Goal: Task Accomplishment & Management: Manage account settings

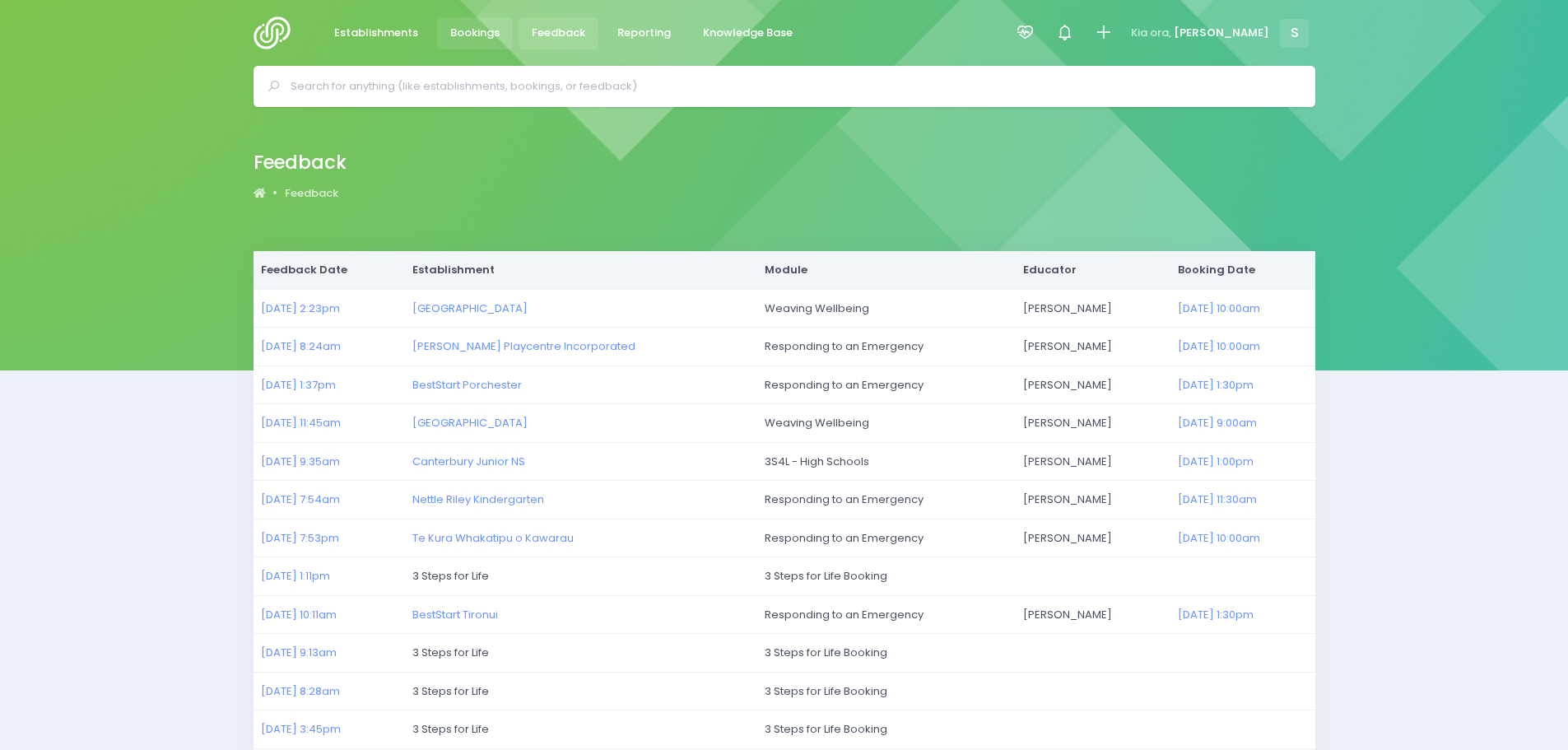
click at [484, 31] on span "Bookings" at bounding box center [474, 33] width 49 height 17
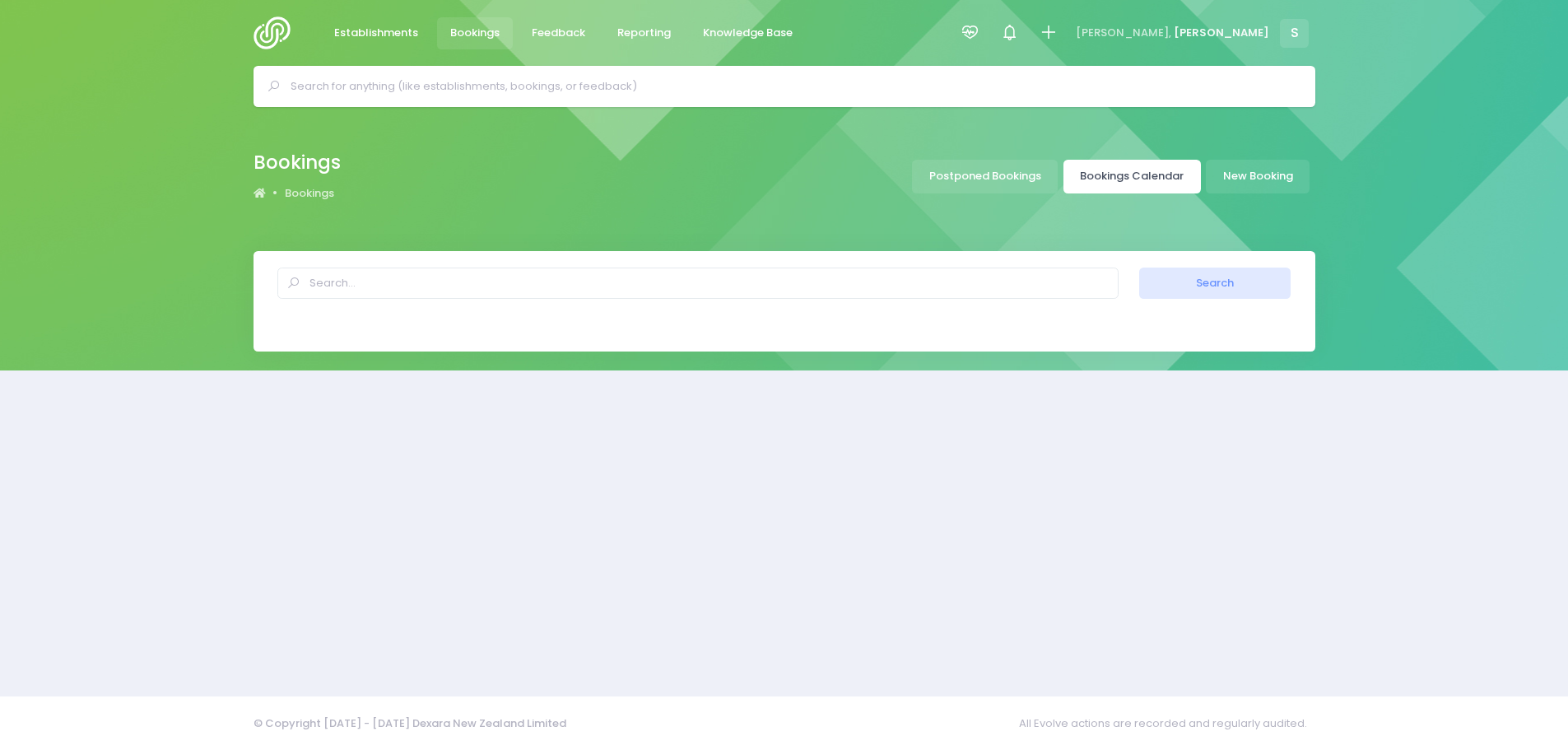
click at [1155, 175] on link "Bookings Calendar" at bounding box center [1132, 176] width 137 height 34
select select "20"
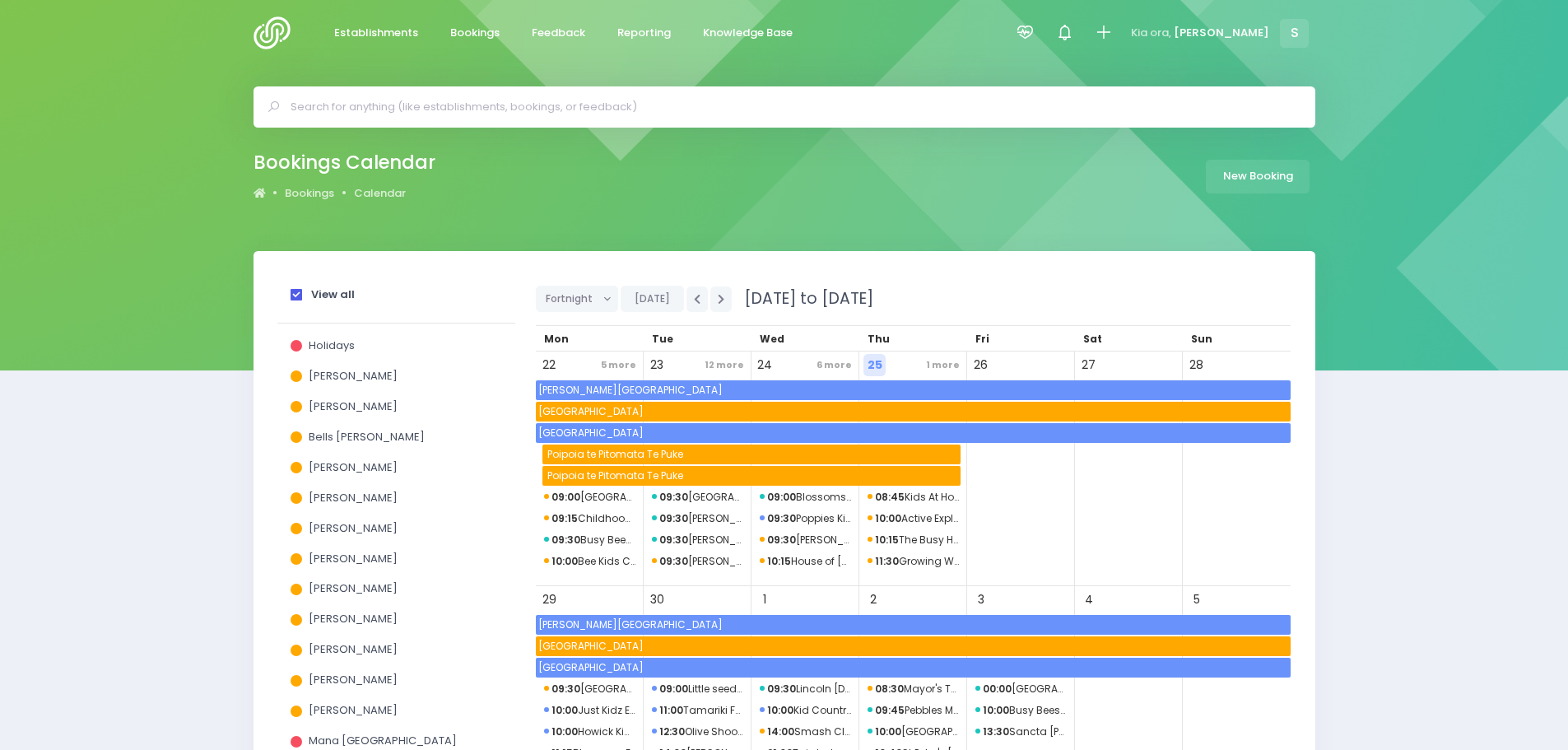
click at [295, 295] on span at bounding box center [296, 295] width 12 height 12
click at [0, 0] on input "View all" at bounding box center [0, 0] width 0 height 0
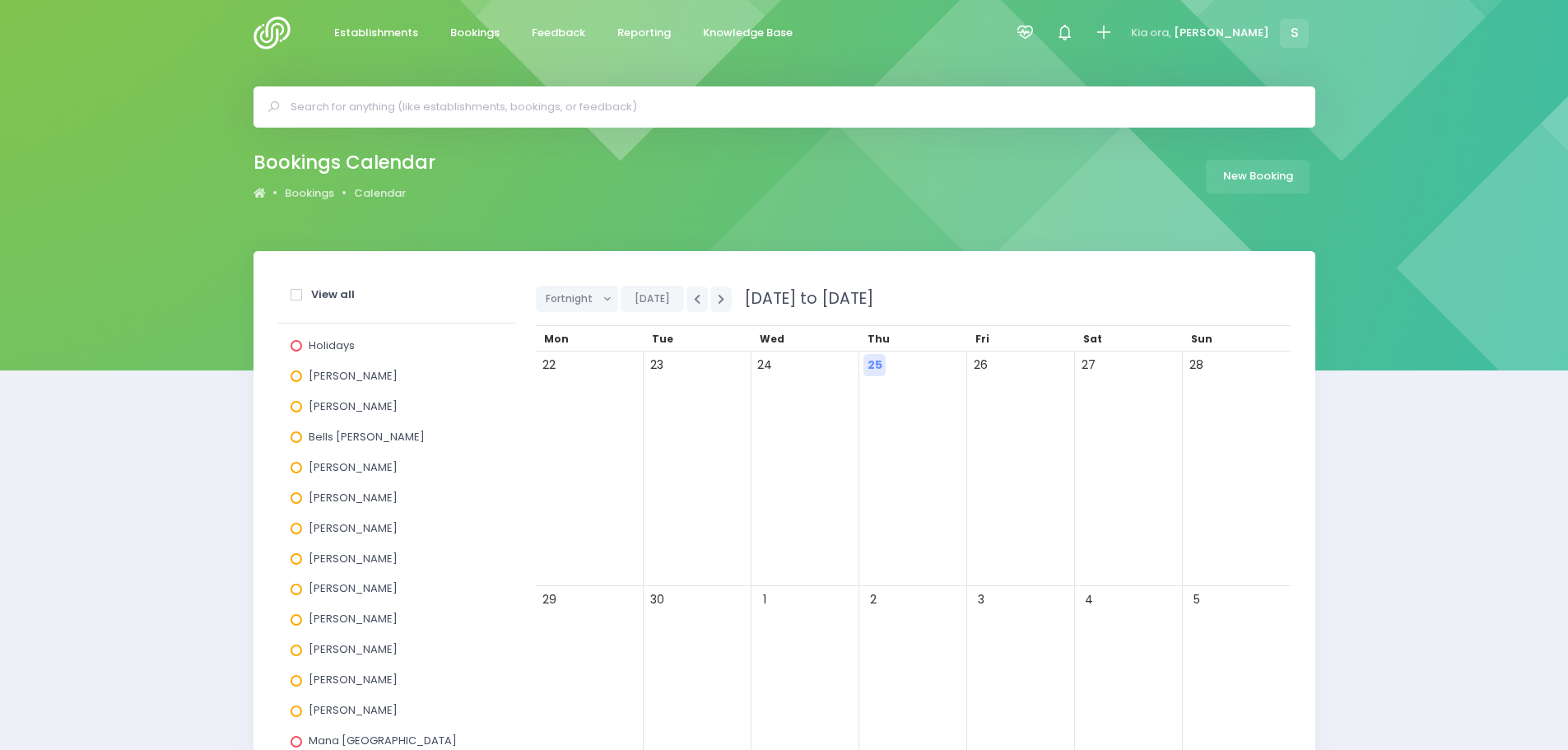
click at [290, 497] on span at bounding box center [296, 499] width 12 height 12
click at [0, 0] on input "[PERSON_NAME]" at bounding box center [0, 0] width 0 height 0
click at [583, 296] on span "Fortnight" at bounding box center [571, 299] width 51 height 25
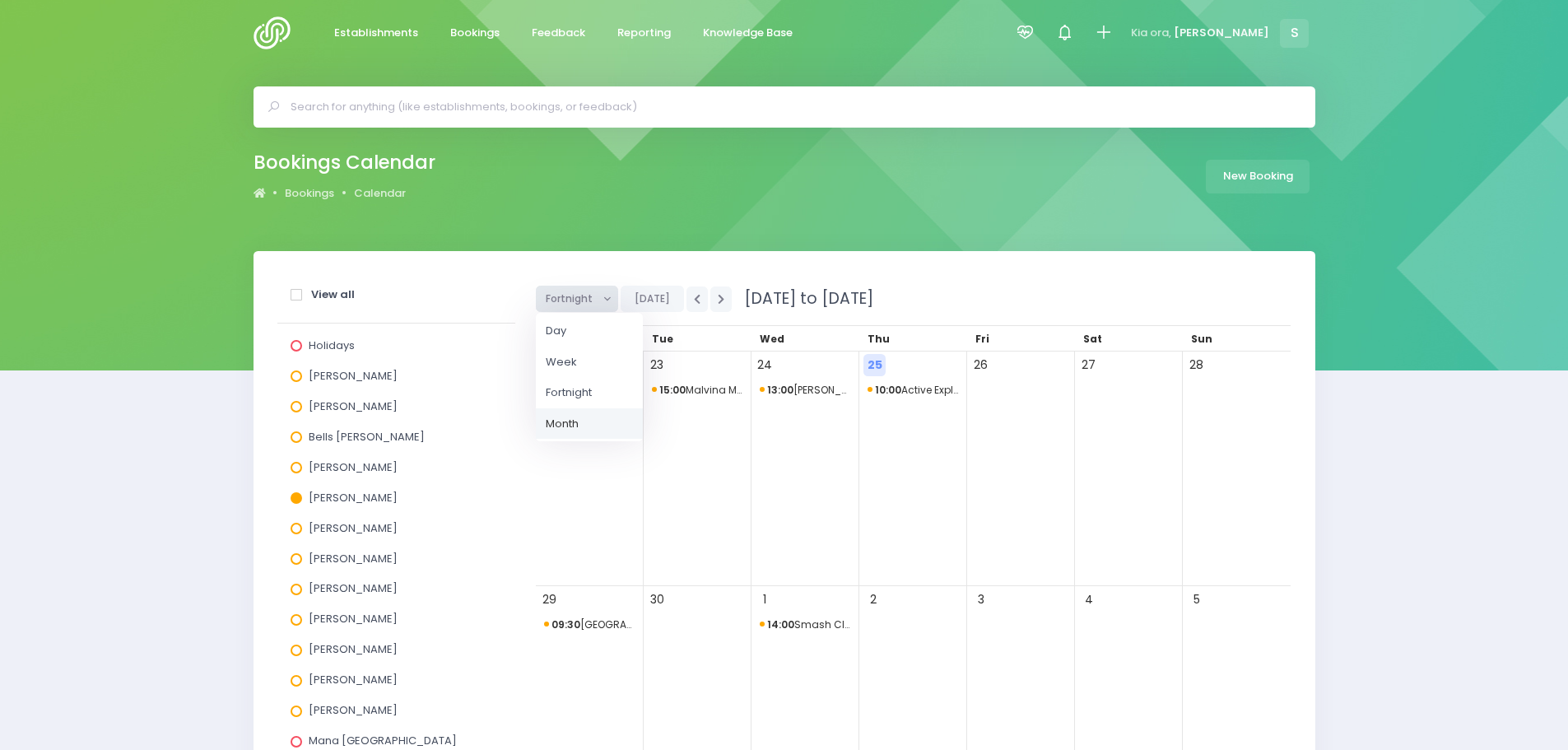
click at [585, 419] on link "Month" at bounding box center [589, 425] width 107 height 32
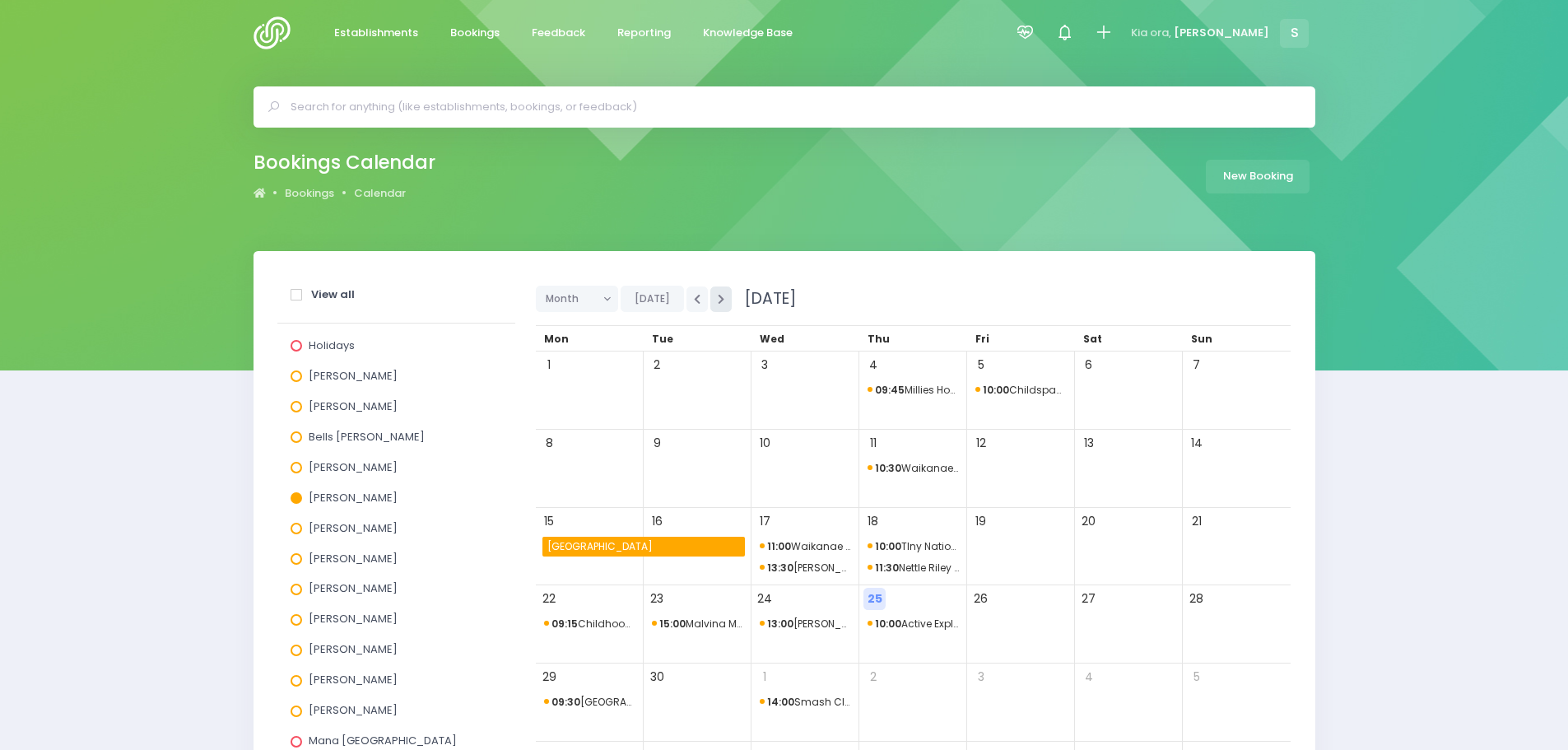
click at [712, 301] on button "button" at bounding box center [722, 299] width 22 height 26
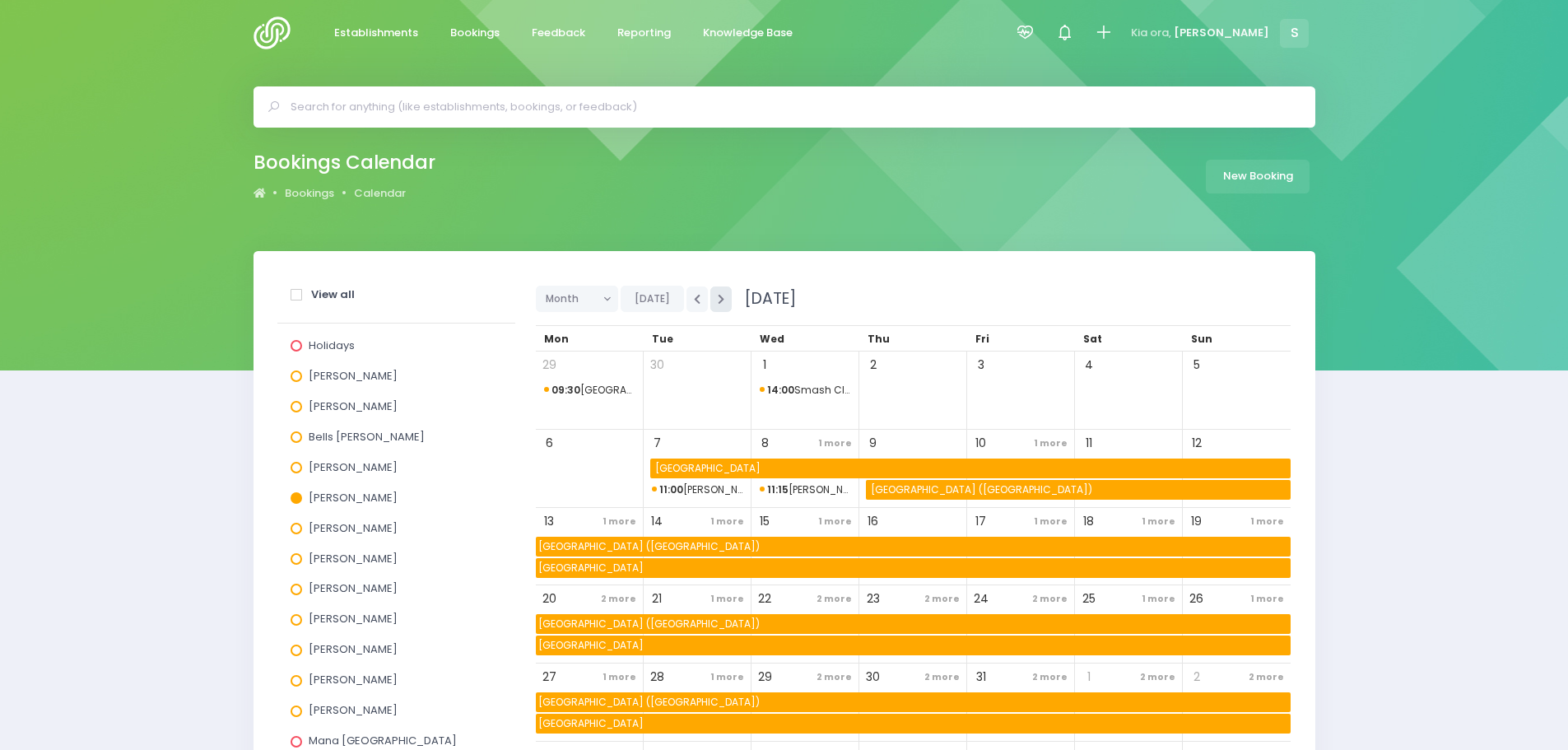
click at [712, 301] on button "button" at bounding box center [722, 299] width 22 height 26
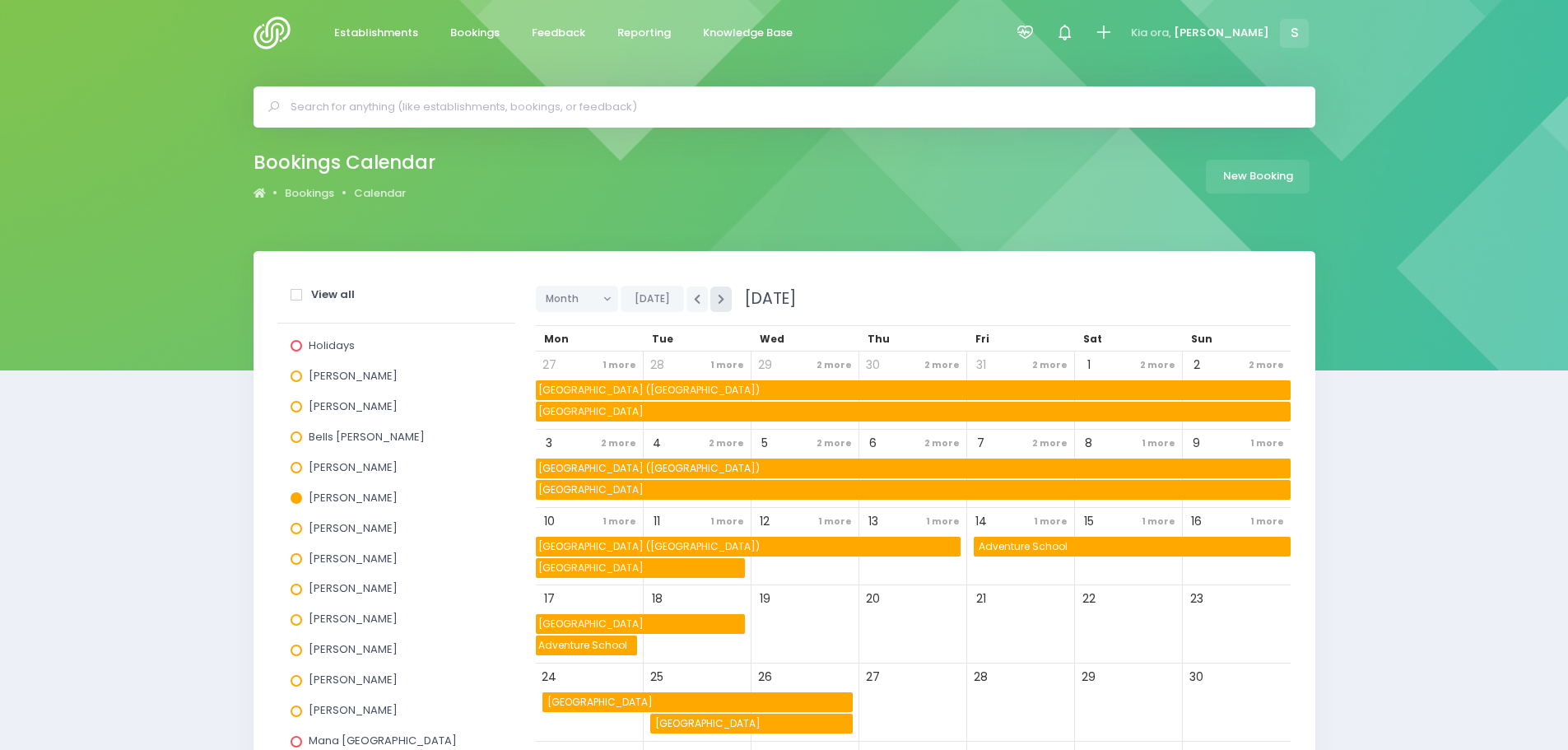
click at [712, 301] on button "button" at bounding box center [722, 299] width 22 height 26
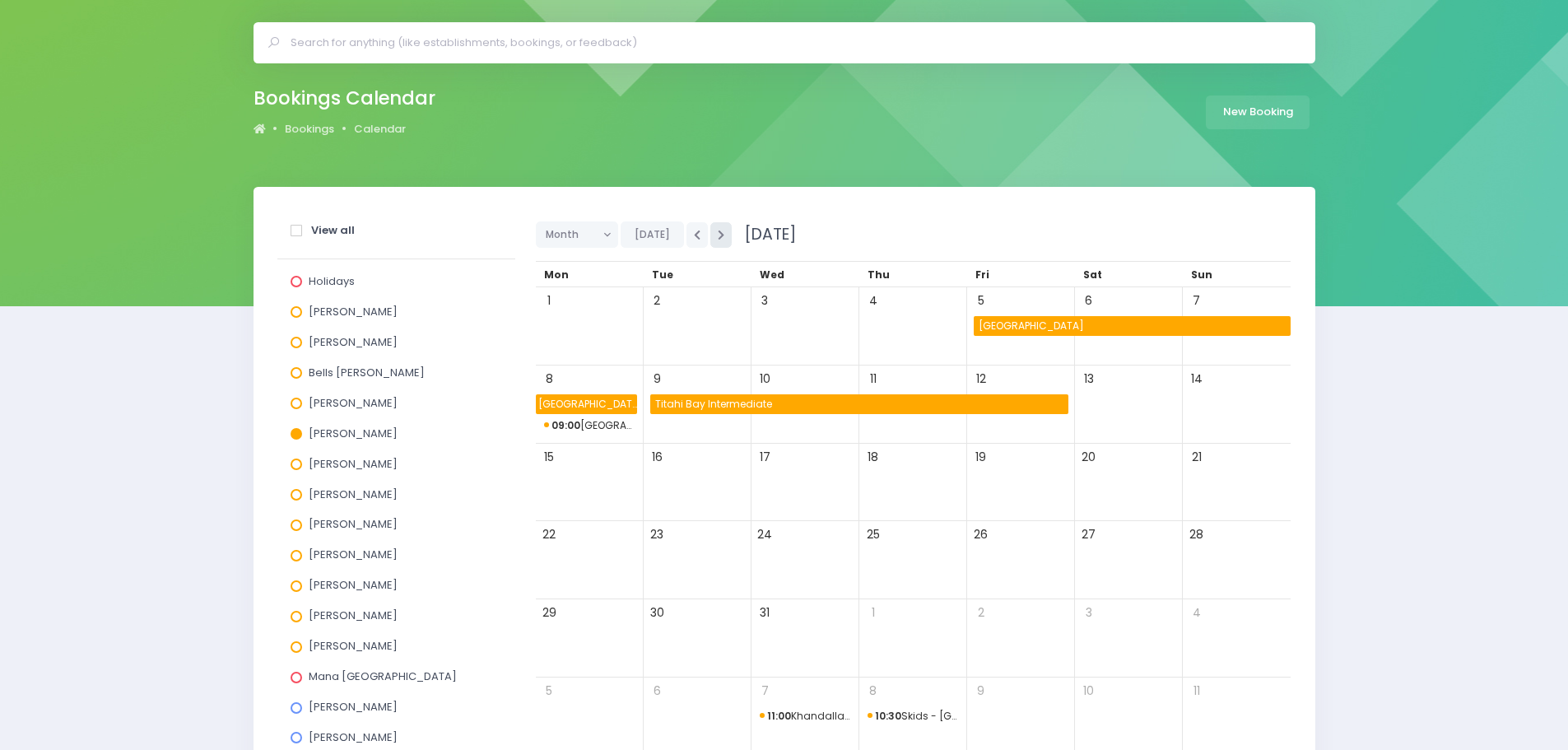
scroll to position [247, 0]
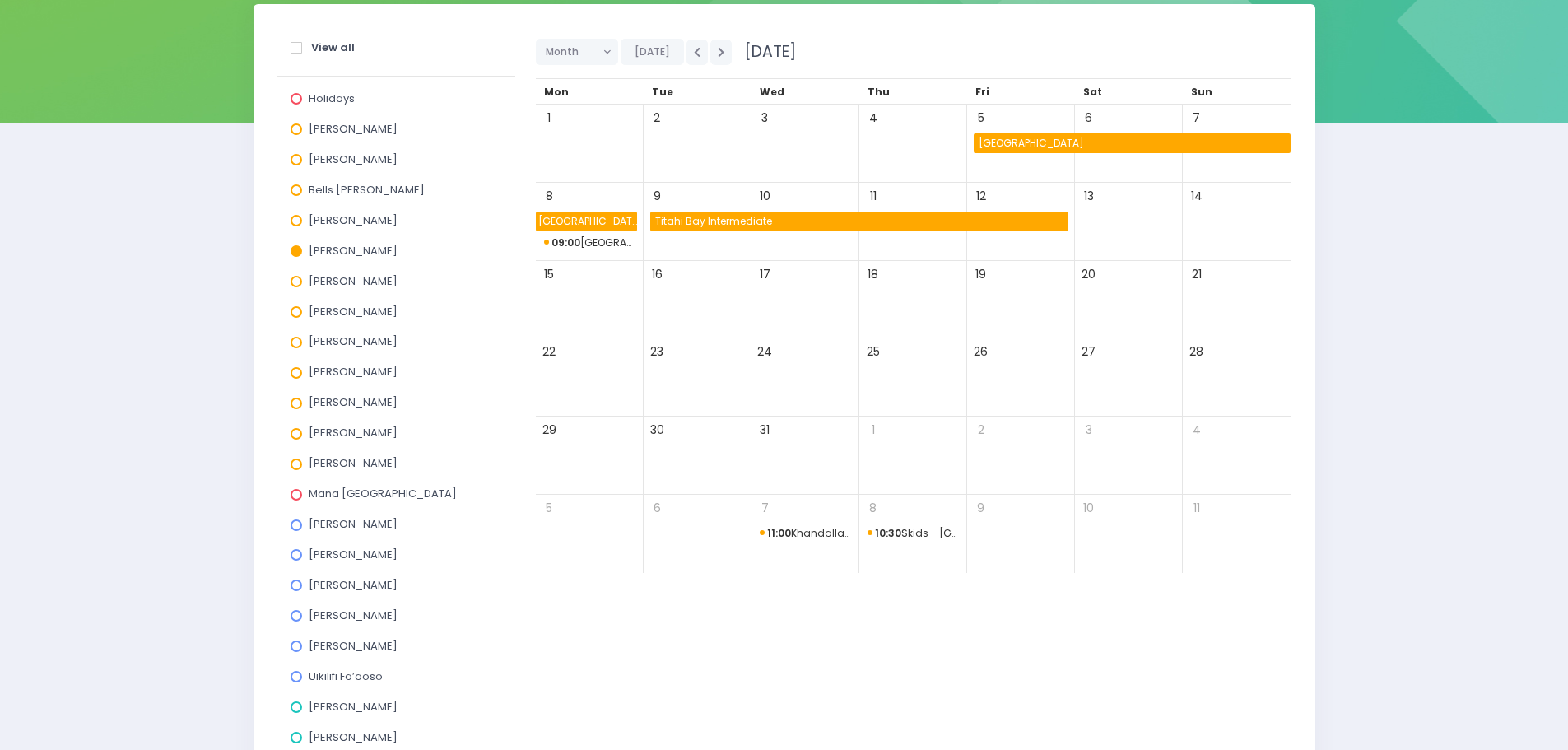
click at [586, 246] on span "09:00 Silverstream School" at bounding box center [590, 243] width 92 height 20
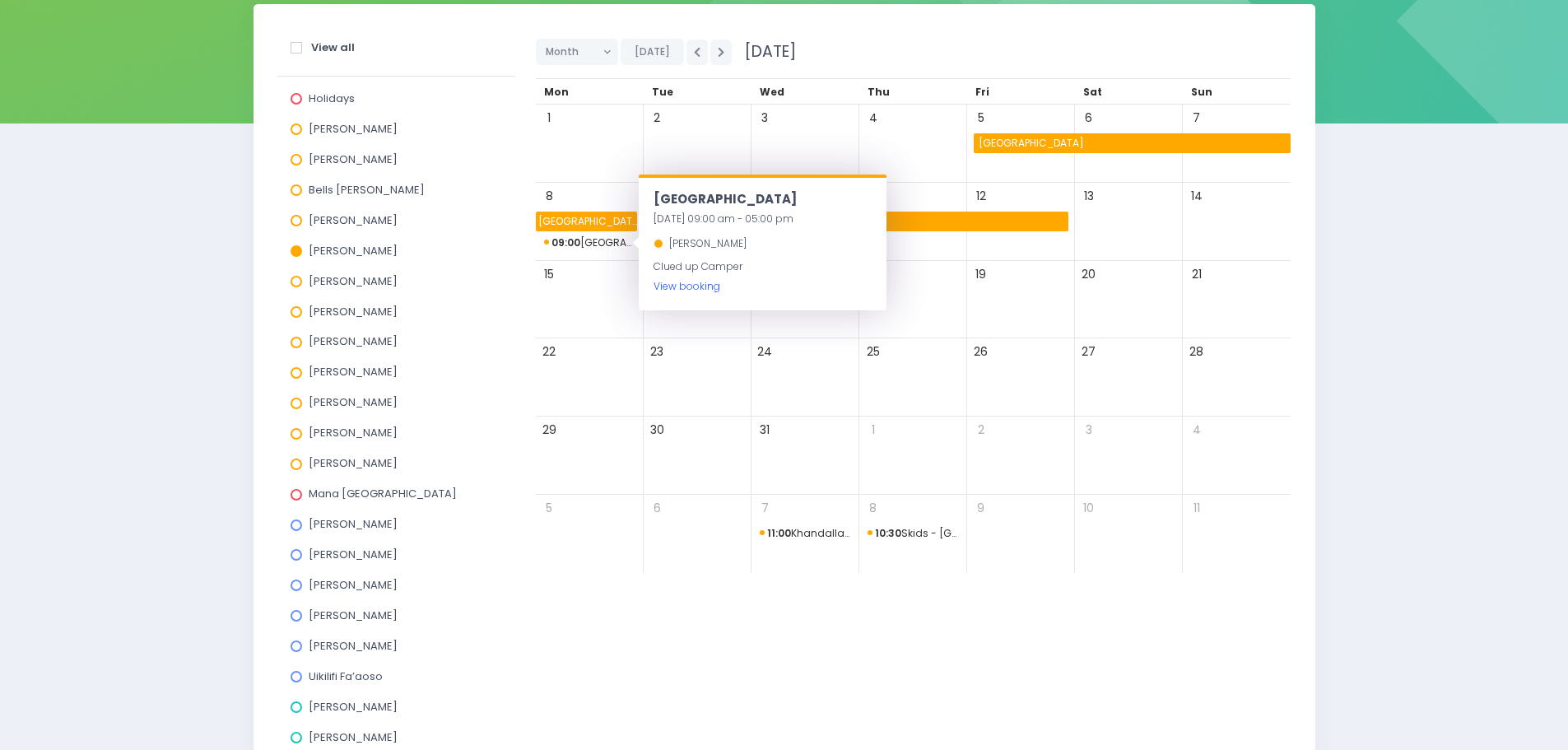
click at [676, 289] on link "View booking" at bounding box center [687, 286] width 67 height 14
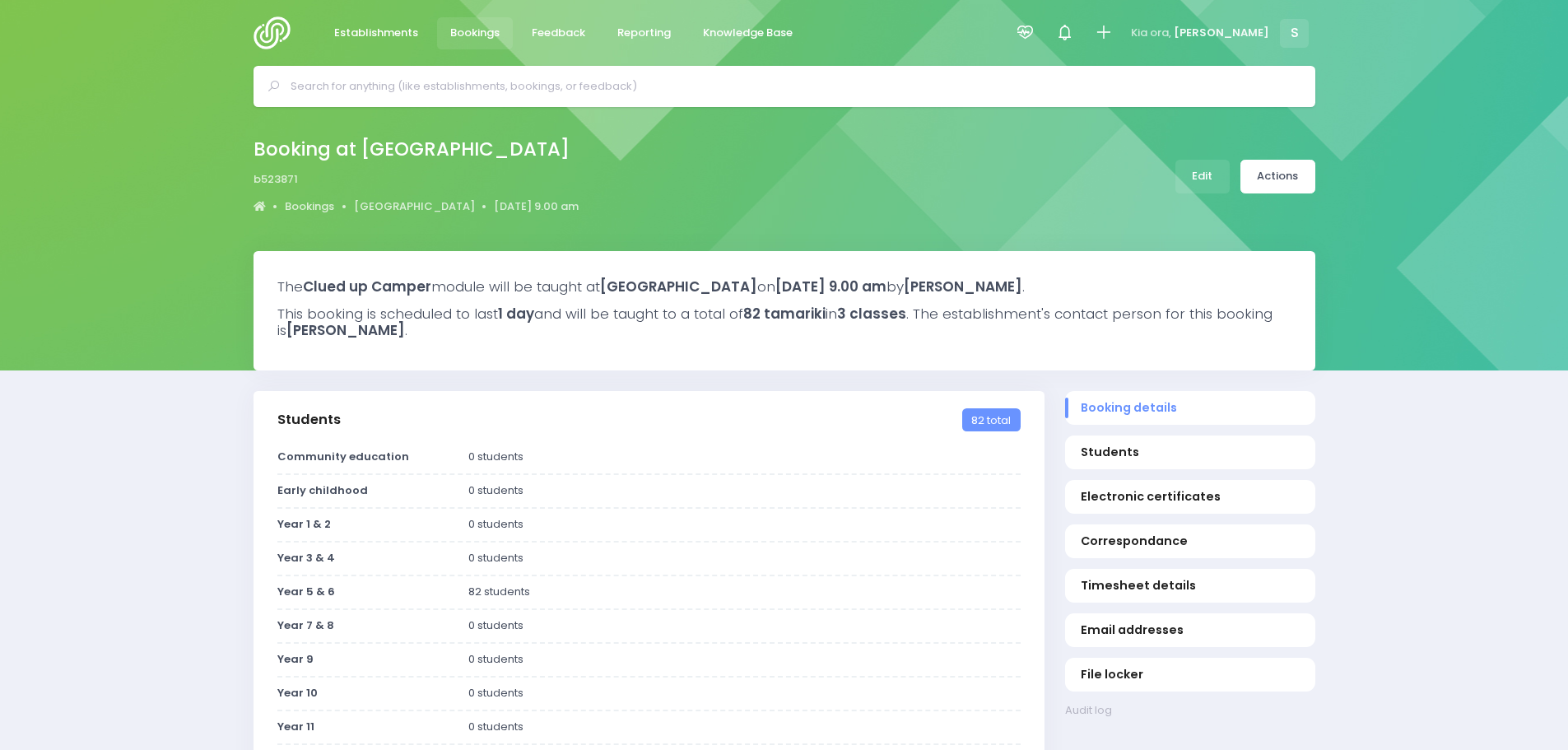
select select "5"
click at [1193, 181] on link "Edit" at bounding box center [1203, 176] width 54 height 34
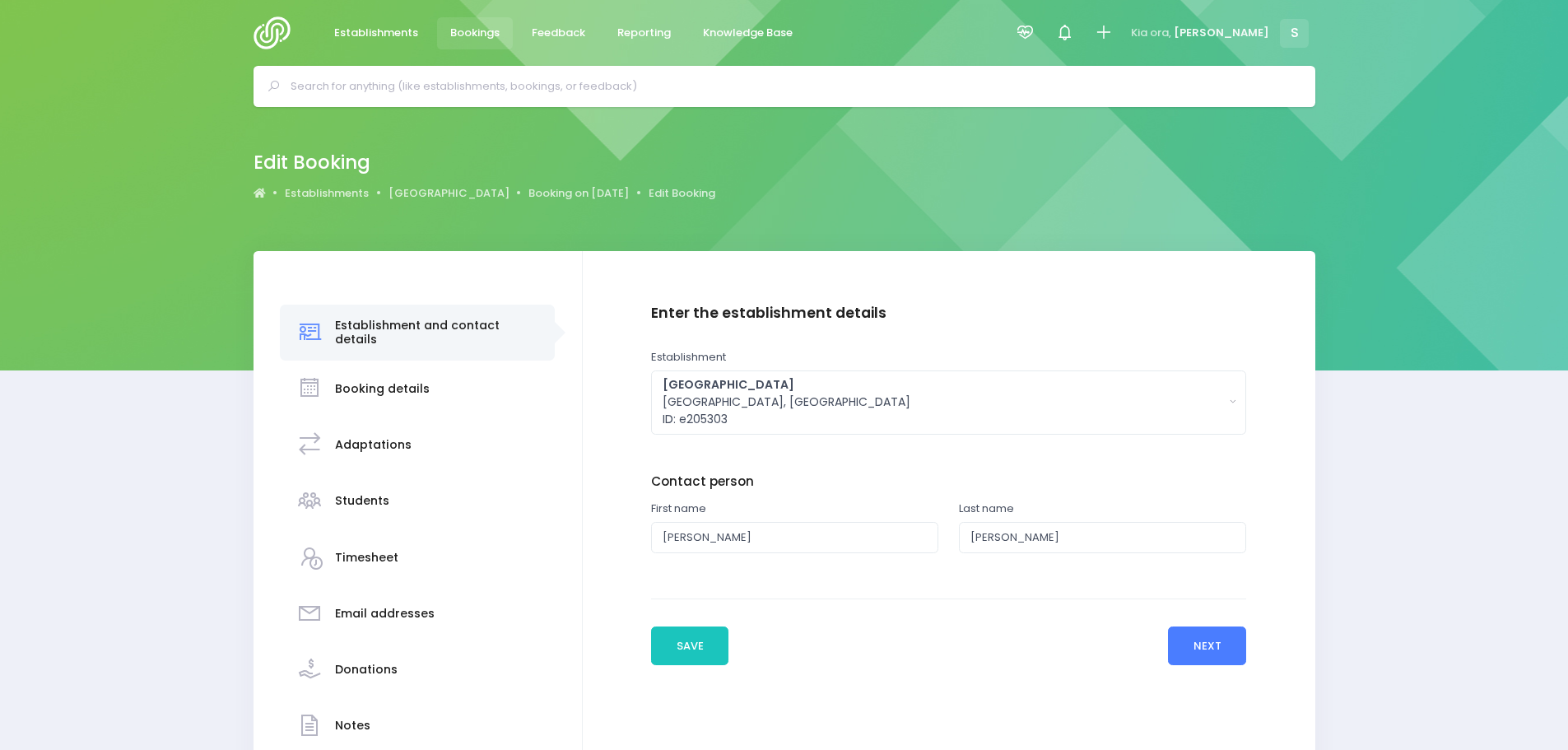
click at [1210, 656] on button "Next" at bounding box center [1208, 646] width 78 height 39
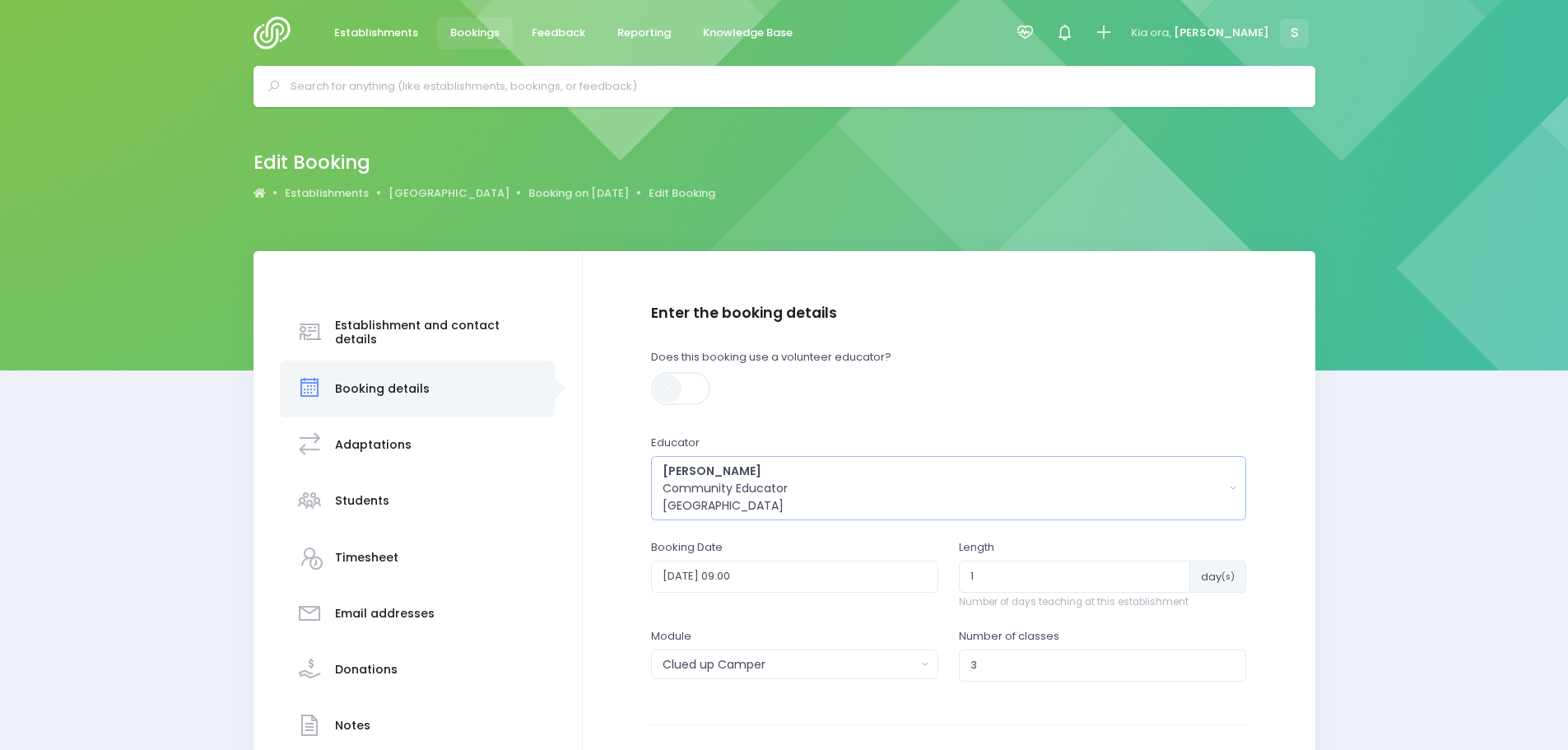
click at [817, 502] on div "Jel Pollock Community Educator Central Region" at bounding box center [943, 489] width 562 height 52
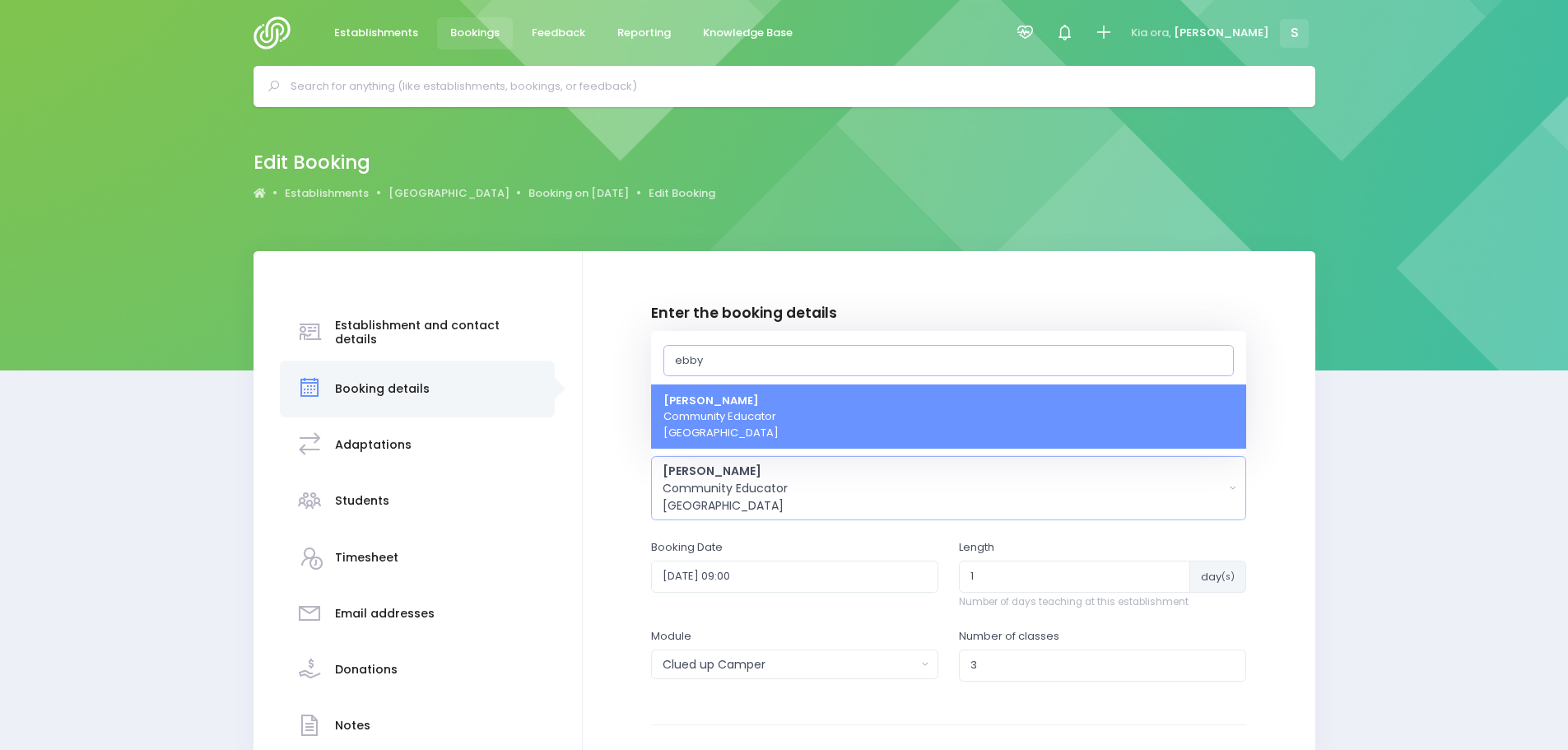
type input "ebby"
click at [706, 407] on strong "[PERSON_NAME]" at bounding box center [711, 400] width 96 height 16
select select "321469"
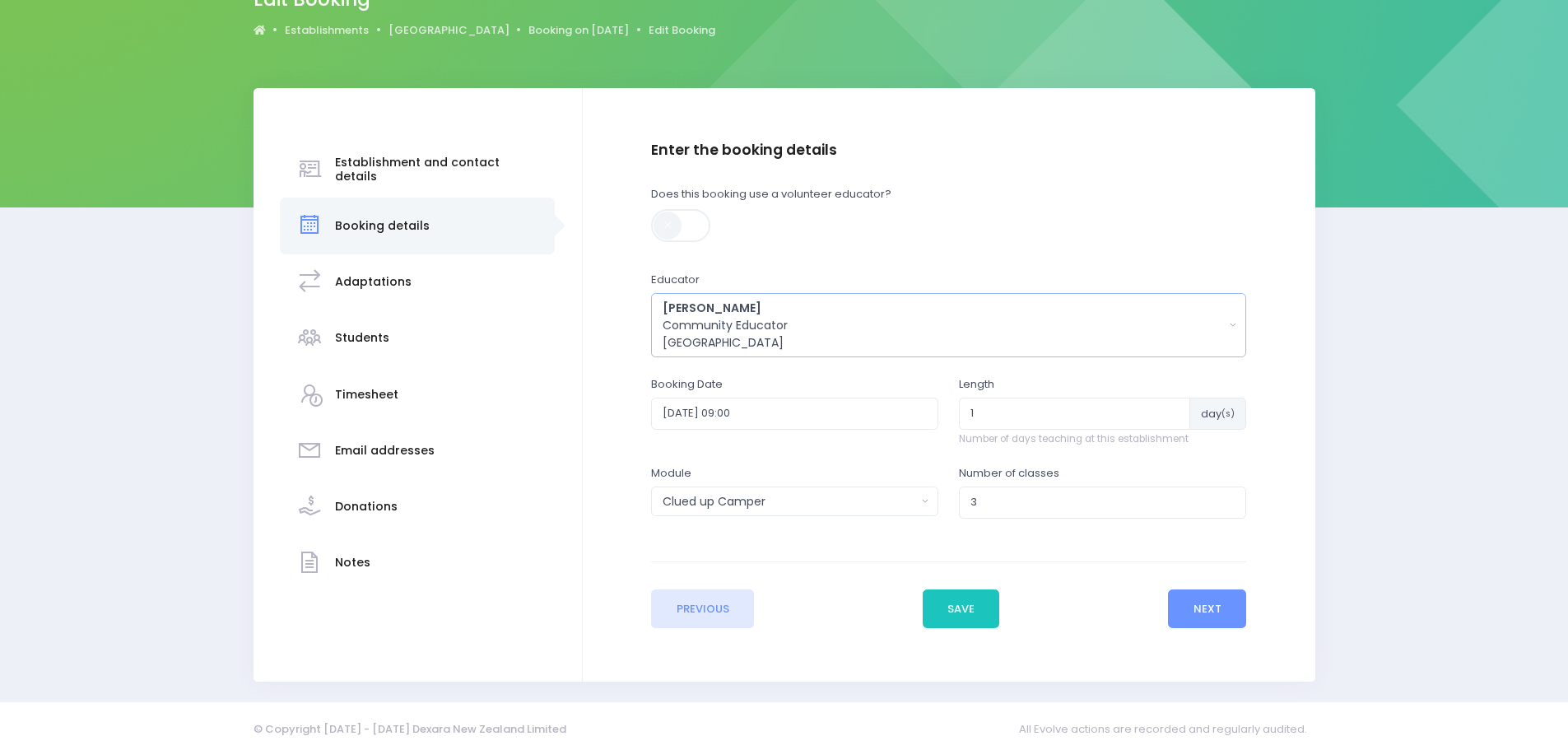
scroll to position [165, 0]
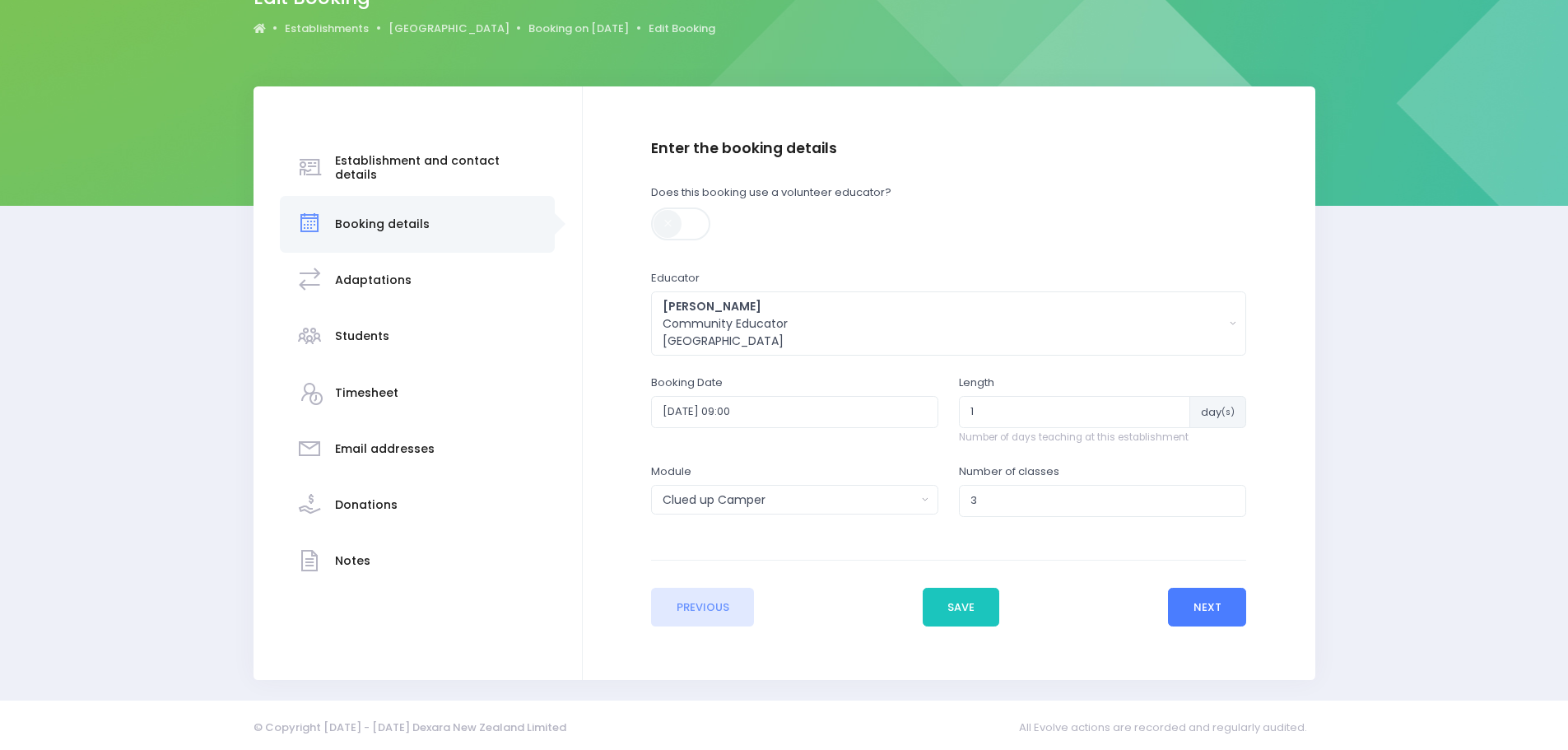
click at [1205, 617] on button "Next" at bounding box center [1208, 607] width 78 height 39
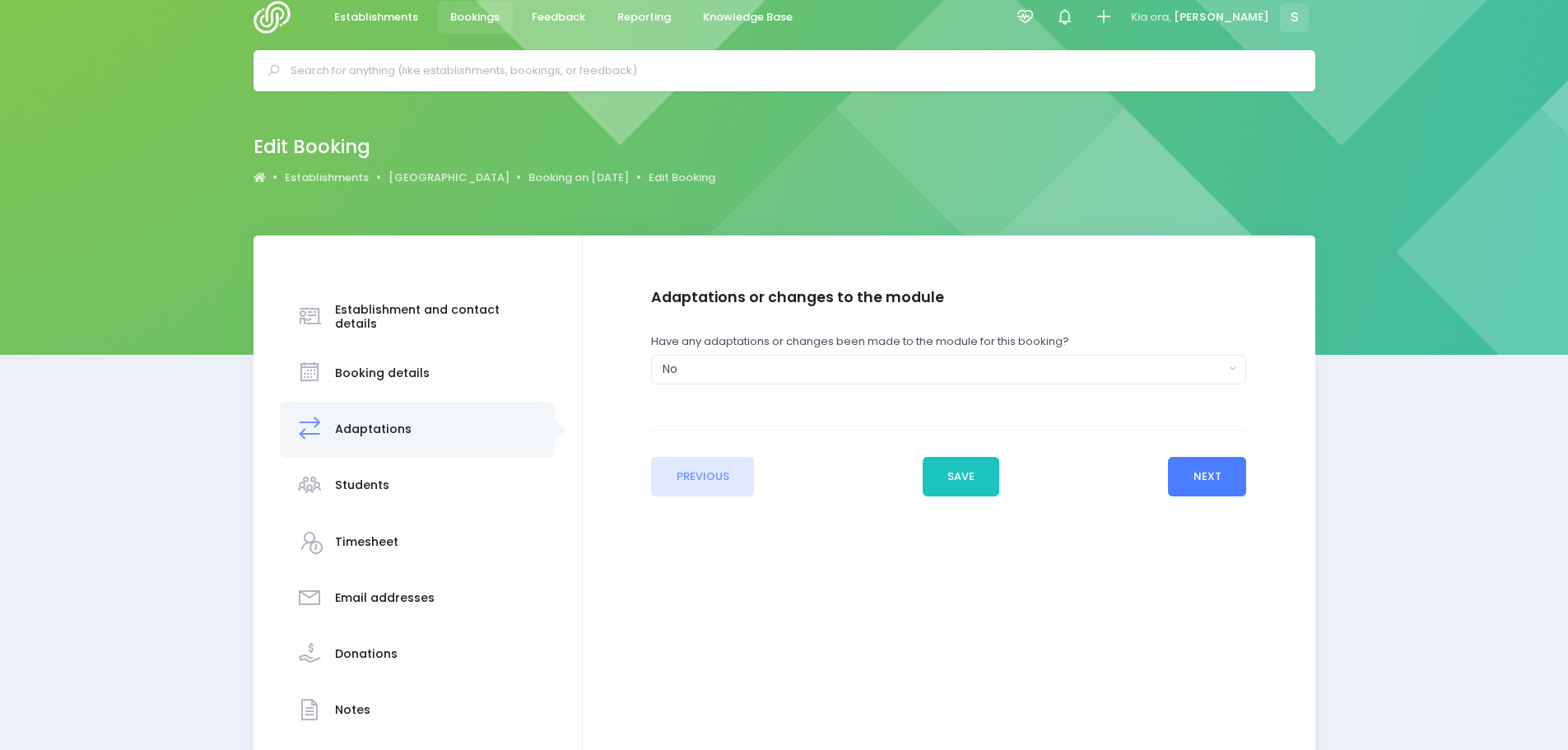
scroll to position [0, 0]
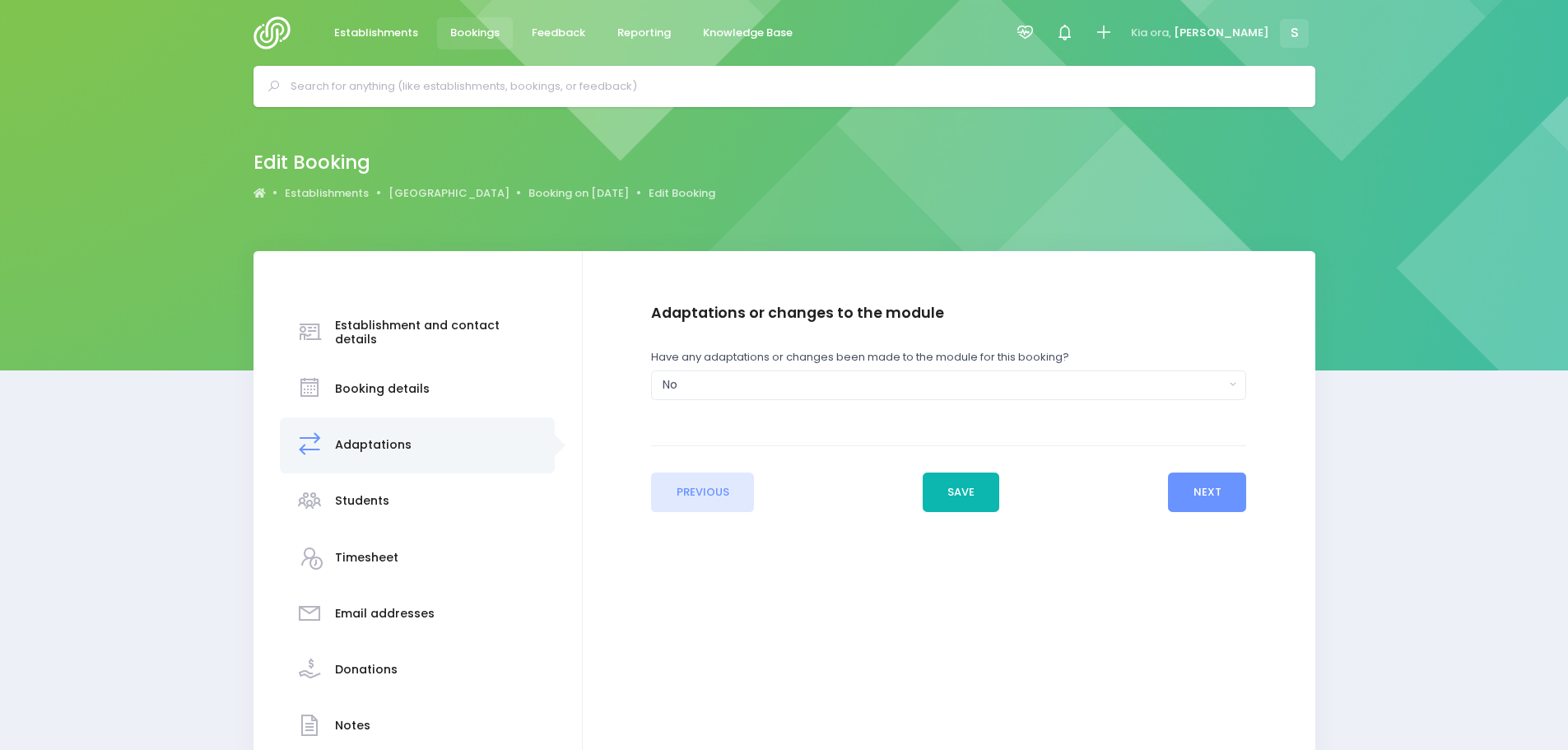
click at [960, 500] on button "Save" at bounding box center [961, 492] width 77 height 39
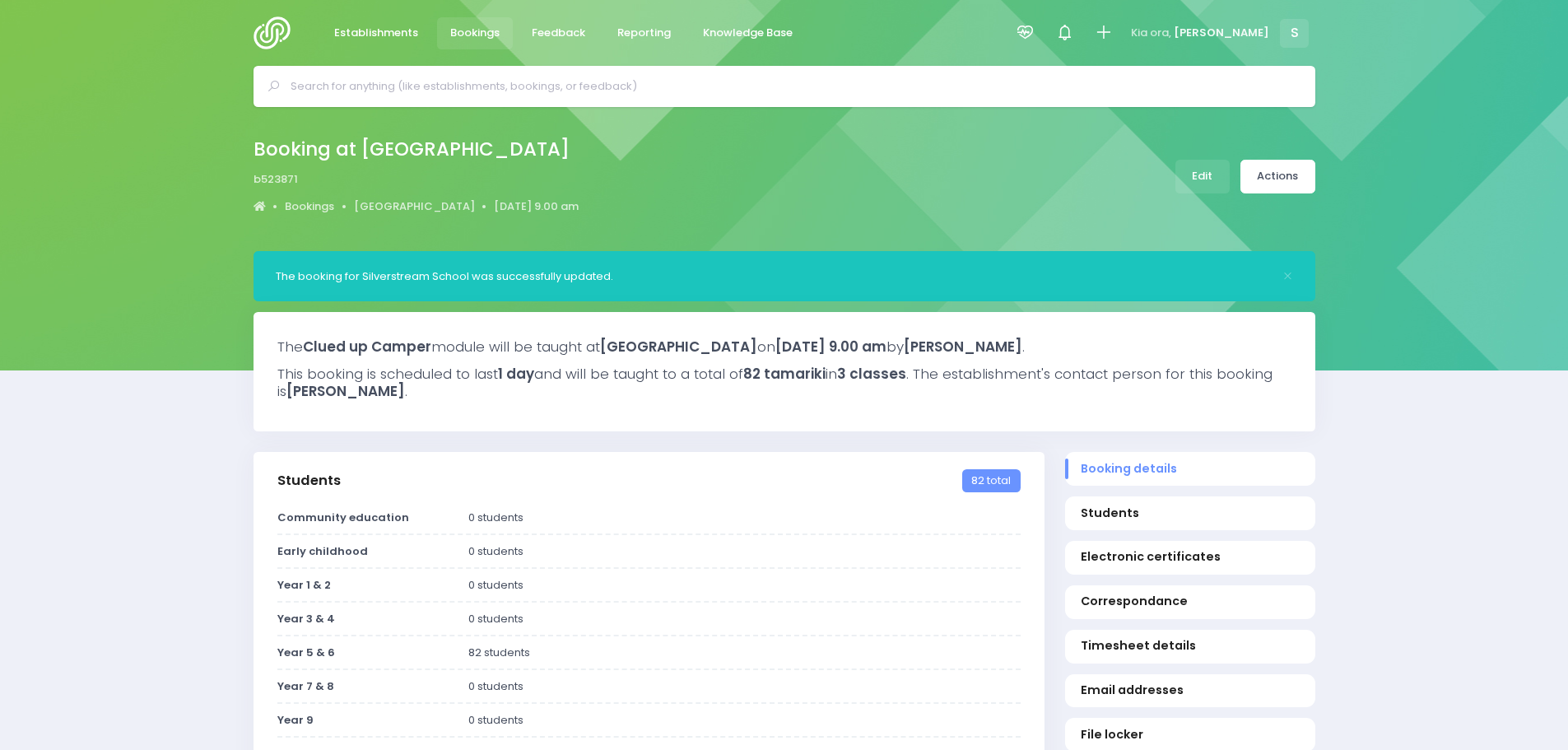
select select "5"
click at [1269, 181] on link "Actions" at bounding box center [1278, 176] width 75 height 34
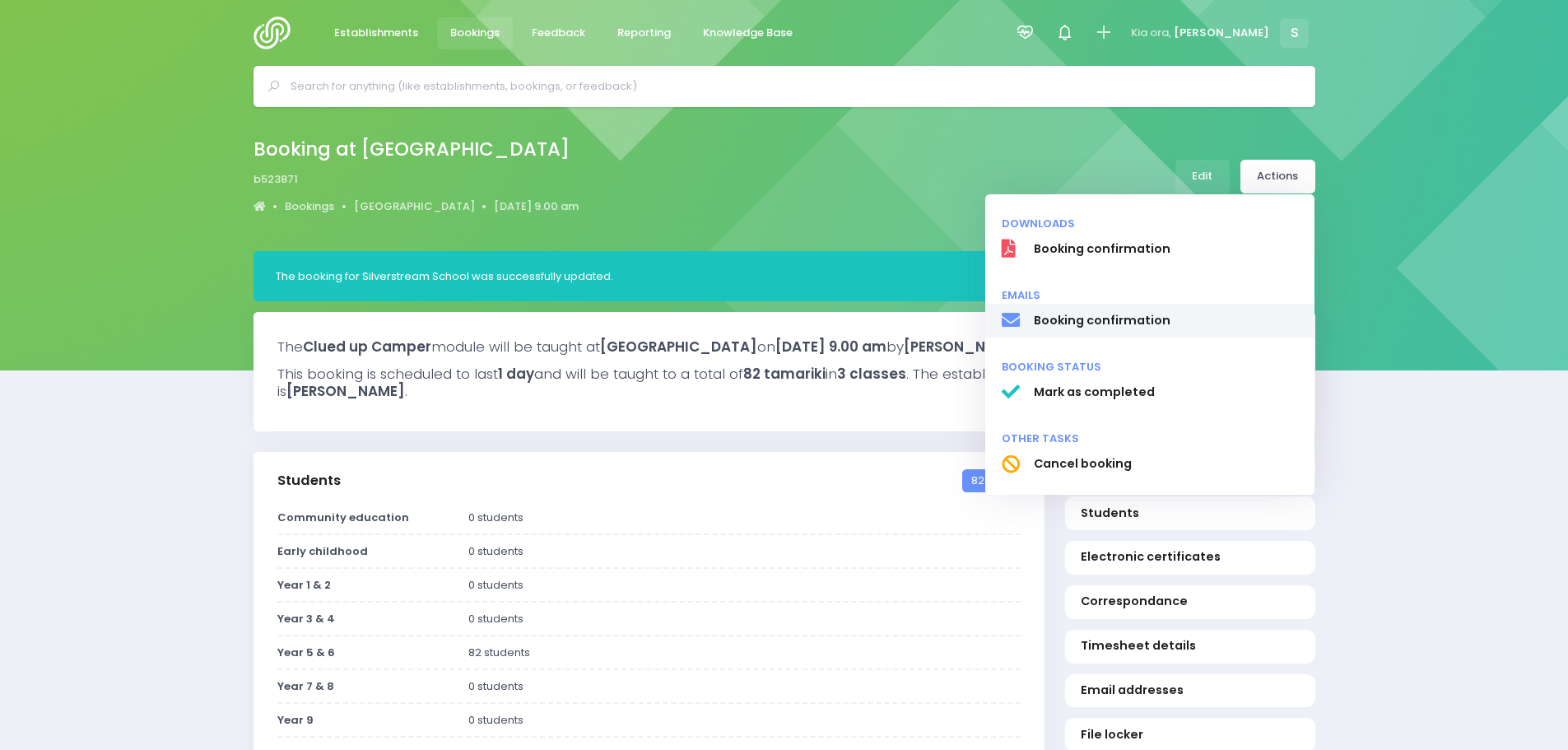
click at [1088, 323] on span "Booking confirmation" at bounding box center [1165, 320] width 265 height 17
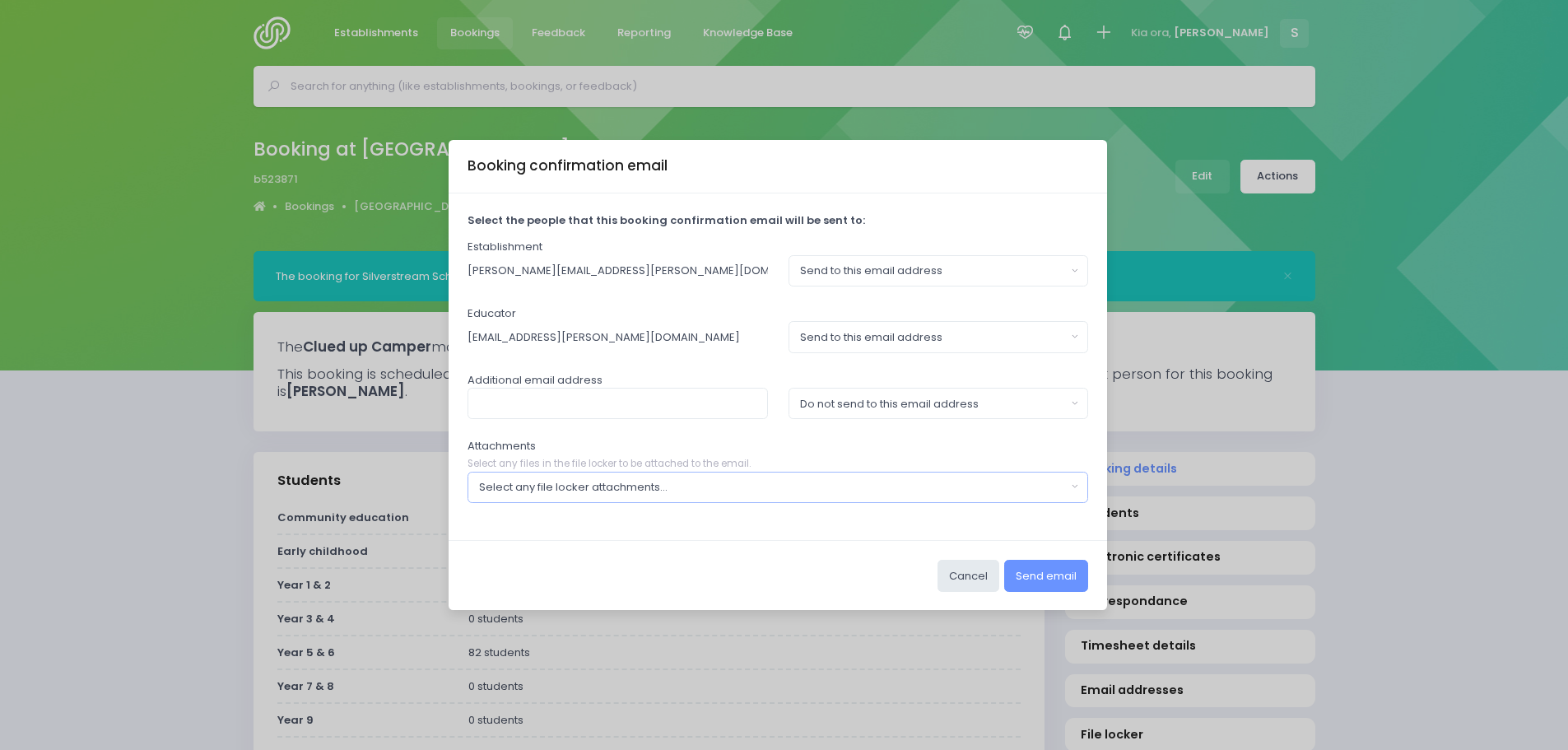
click at [922, 481] on div "Select any file locker attachments..." at bounding box center [773, 488] width 588 height 17
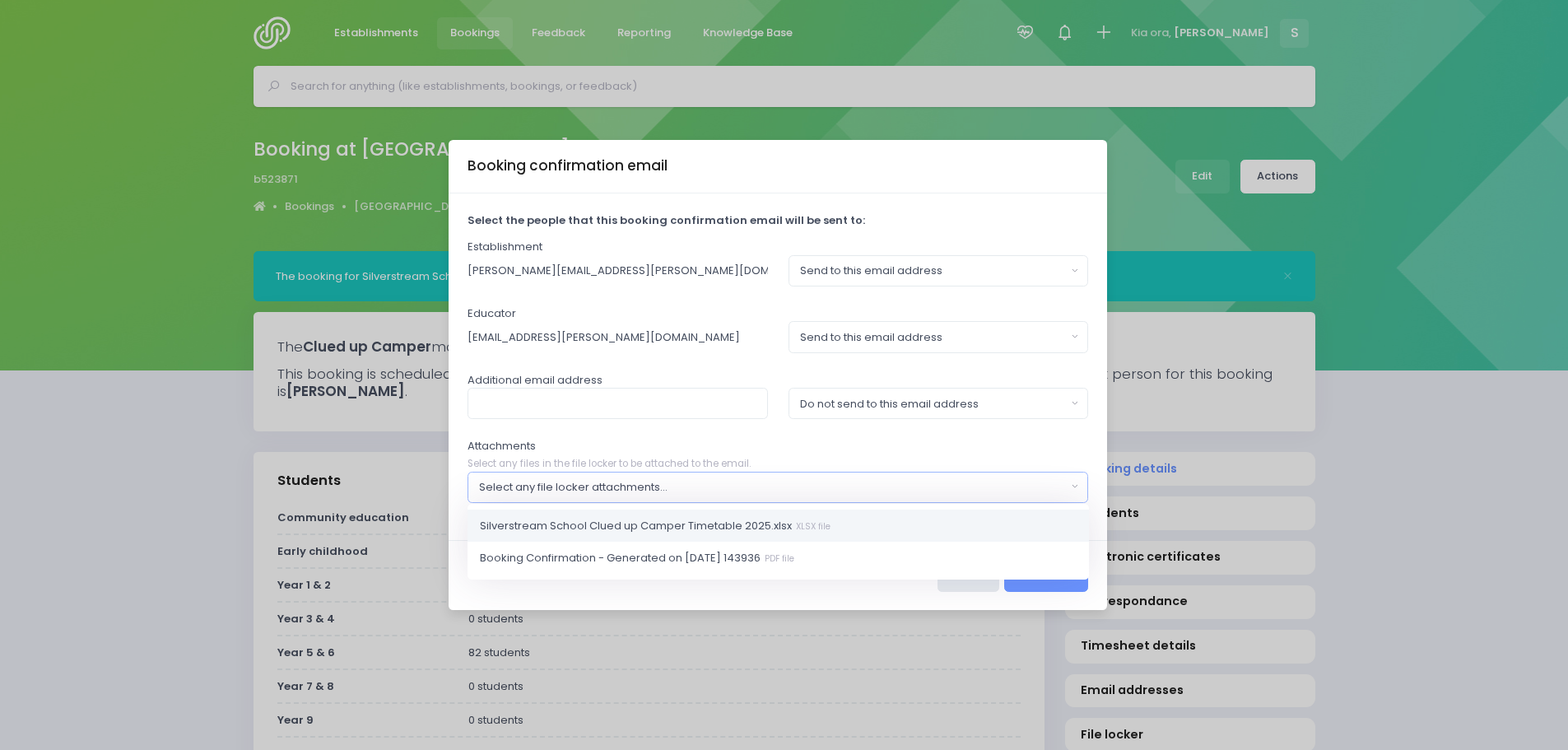
click at [737, 527] on span "Silverstream School Clued up Camper Timetable 2025.xlsx XLSX file" at bounding box center [655, 525] width 350 height 17
select select "10850"
click at [1008, 451] on div "Attachments Select any files in the file locker to be attached to the email. Si…" at bounding box center [778, 470] width 622 height 65
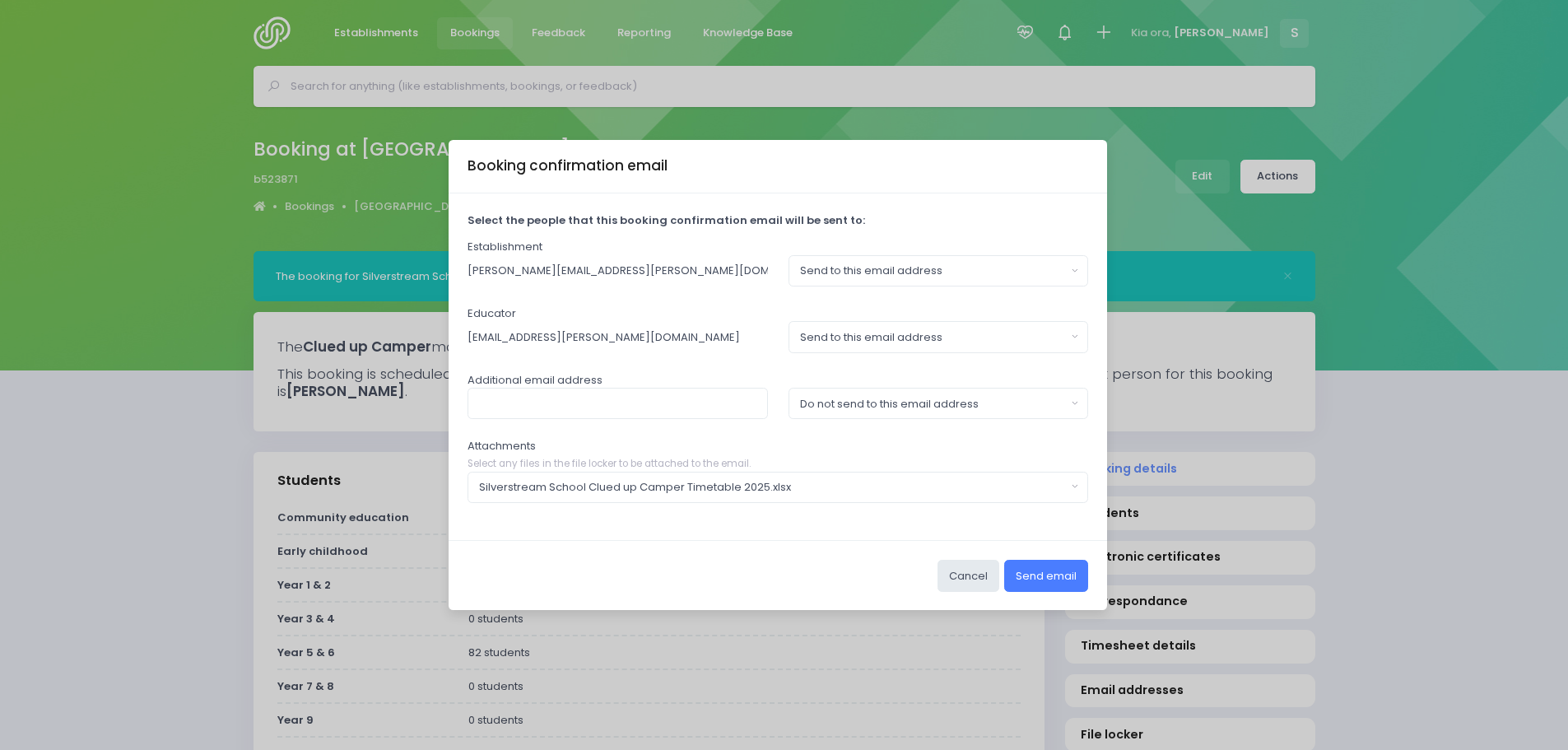
click at [1044, 581] on button "Send email" at bounding box center [1046, 576] width 84 height 32
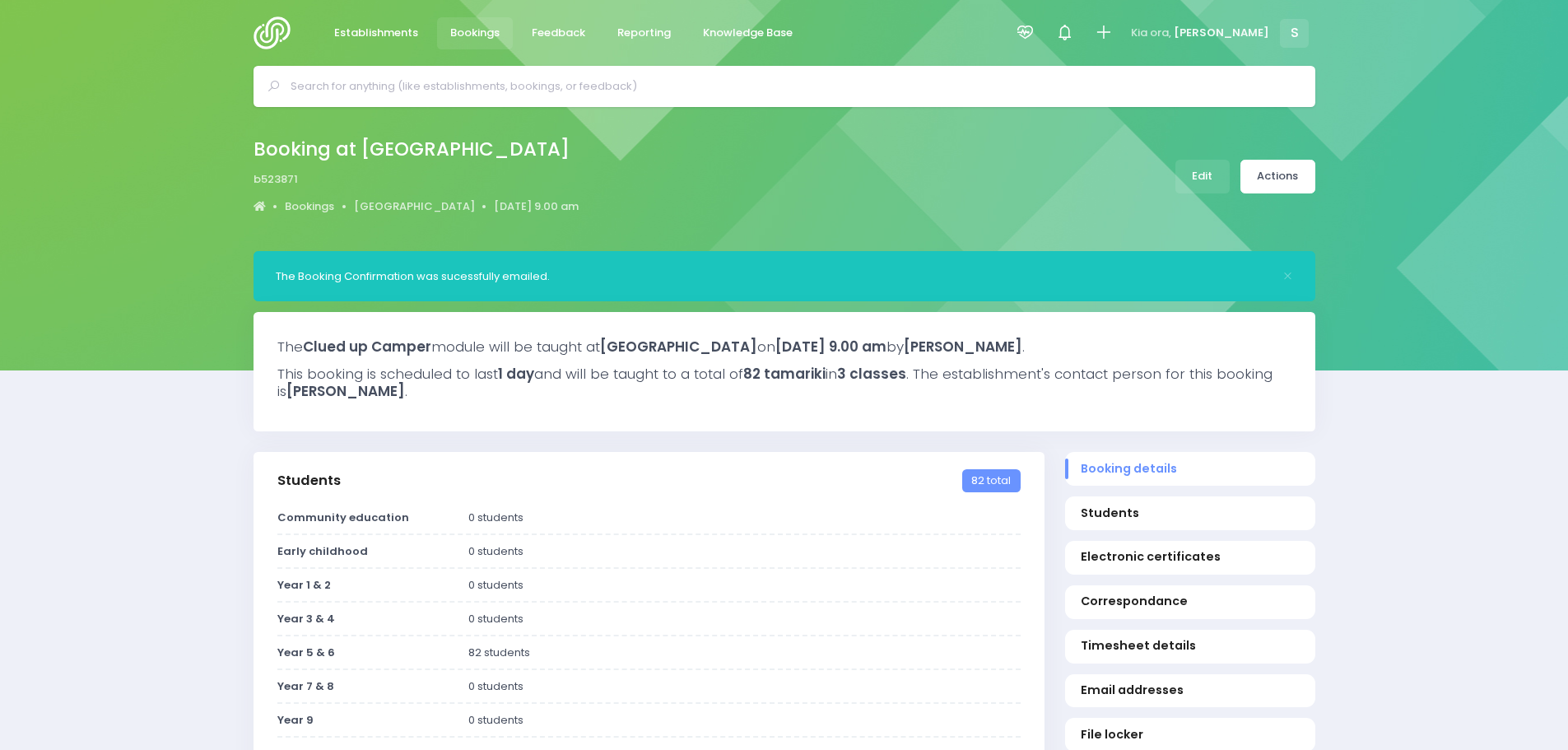
select select "5"
